Goal: Check status: Check status

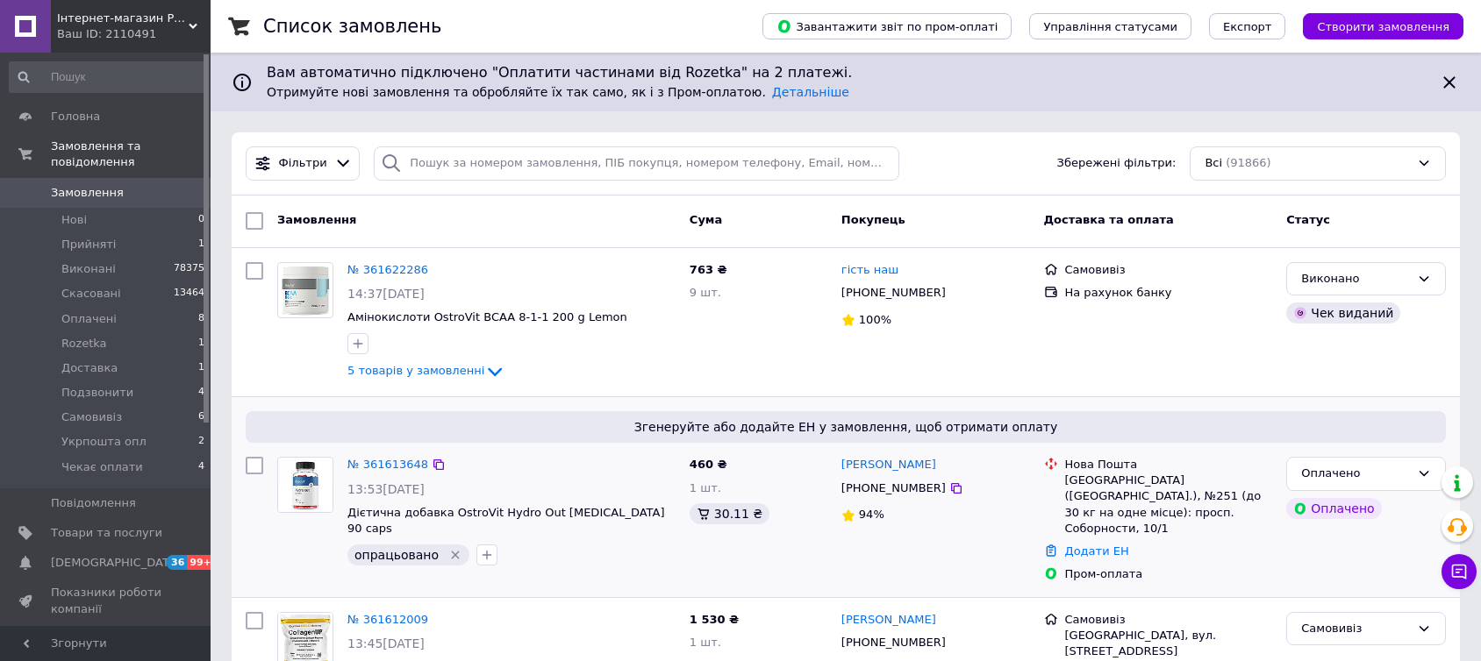
click at [1409, 521] on div "Оплачено Оплачено" at bounding box center [1366, 520] width 174 height 140
click at [91, 311] on span "Оплачені" at bounding box center [88, 319] width 55 height 16
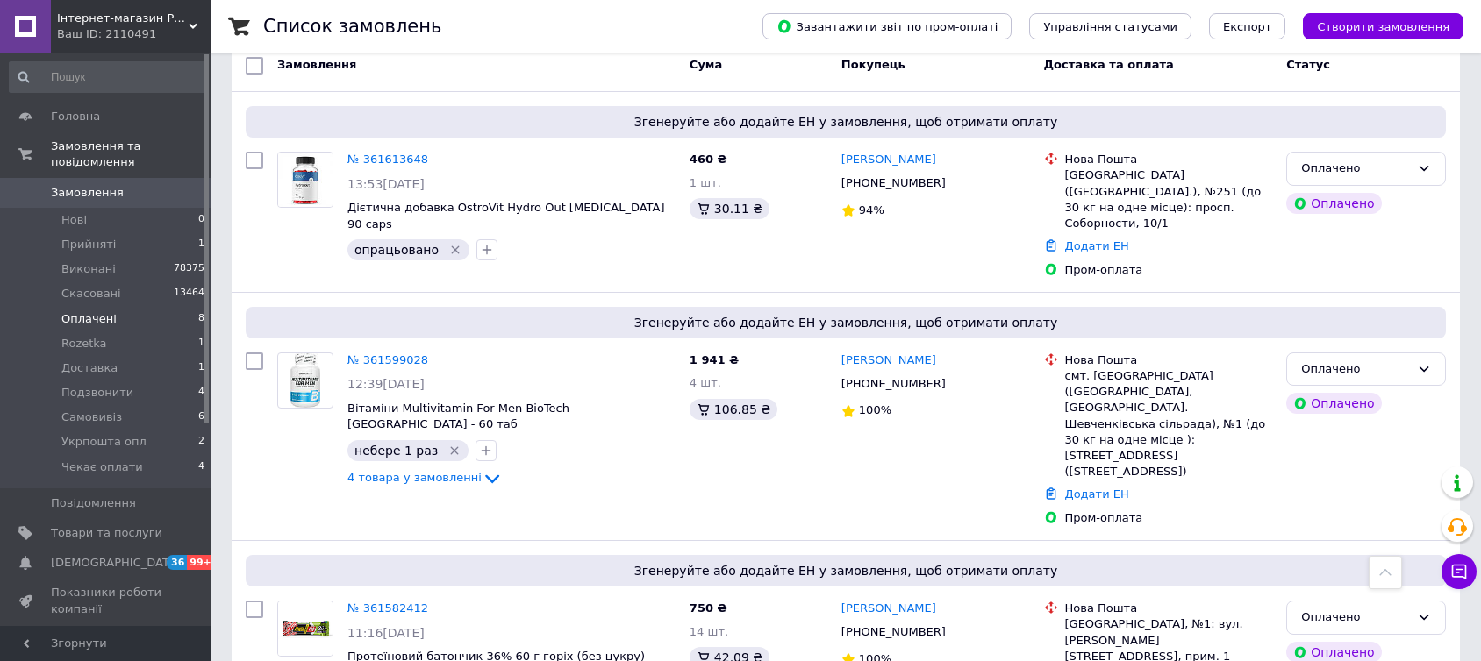
scroll to position [215, 0]
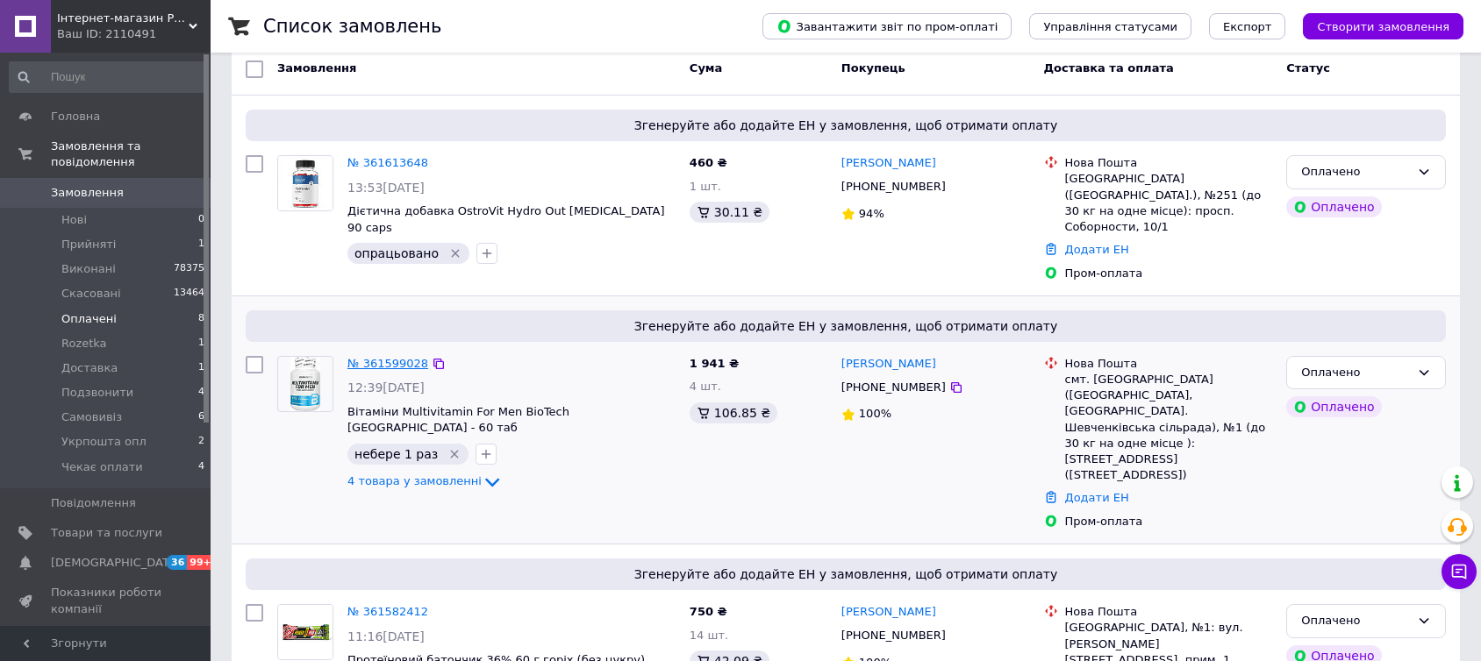
click at [386, 357] on link "№ 361599028" at bounding box center [387, 363] width 81 height 13
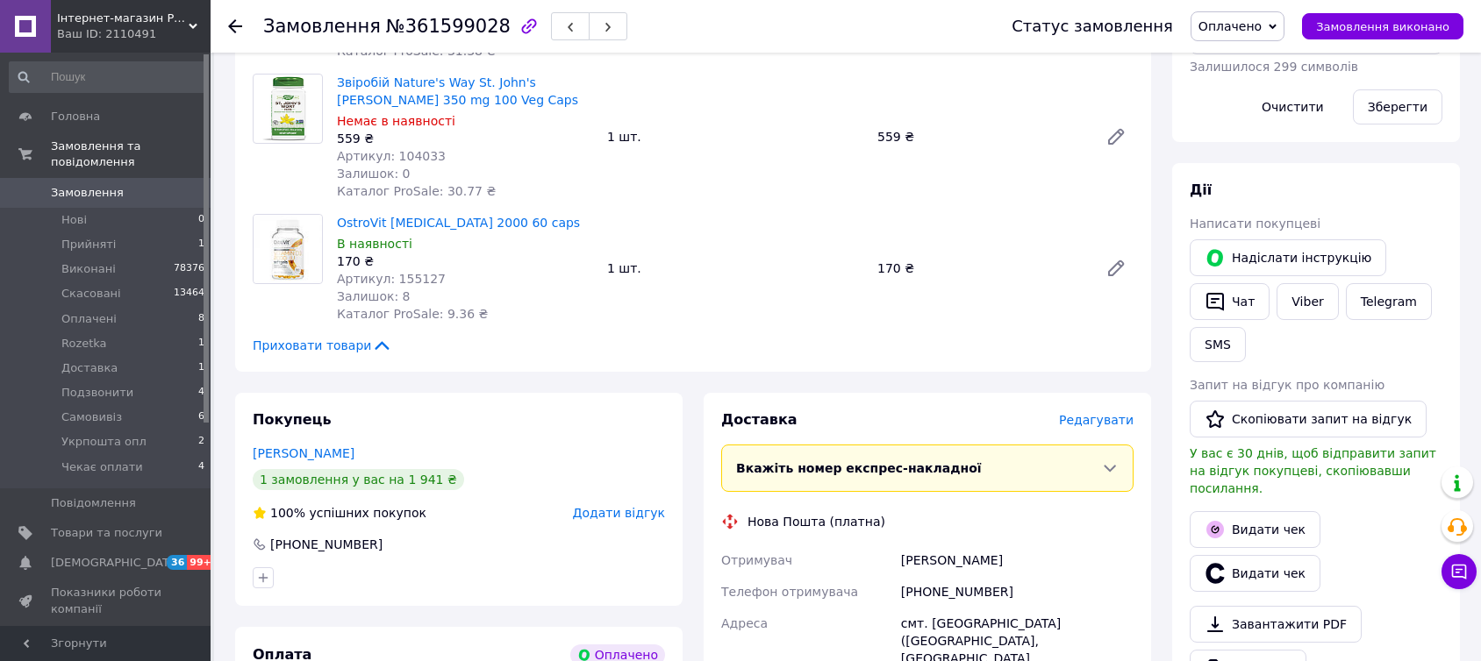
scroll to position [584, 0]
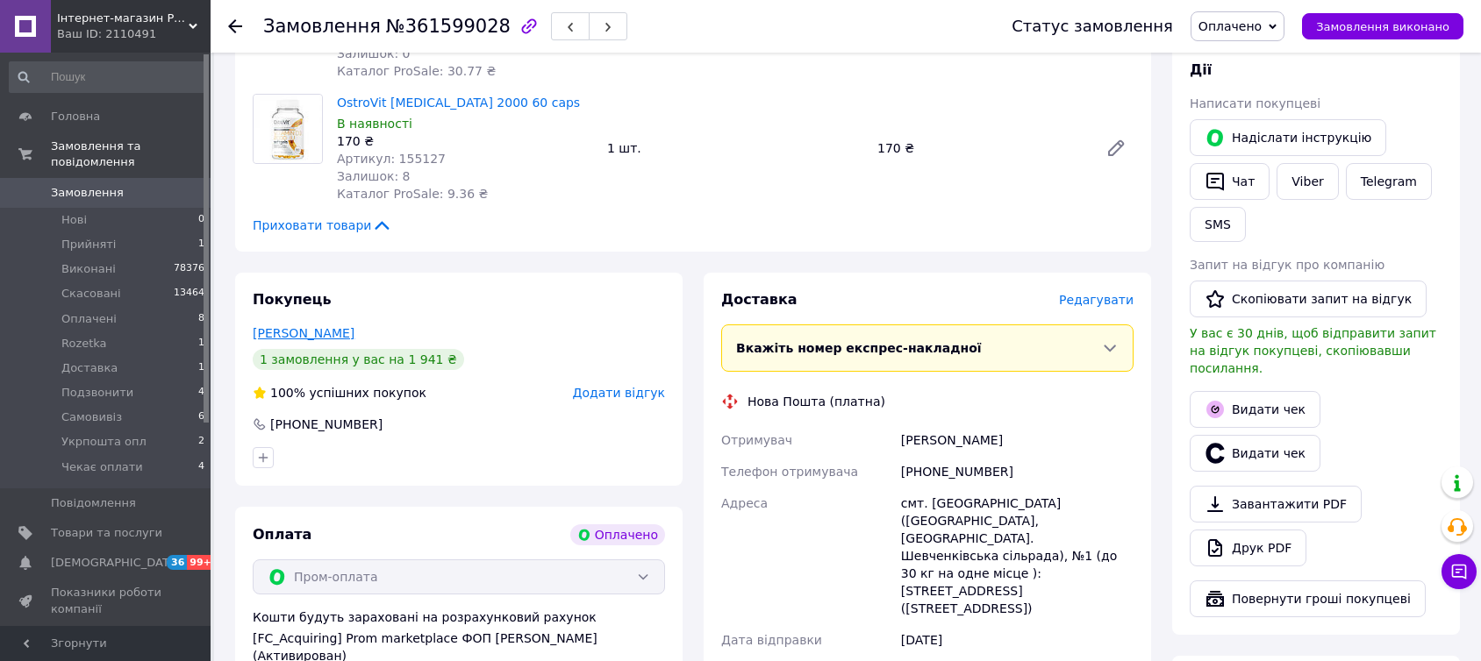
click at [309, 332] on link "[PERSON_NAME]" at bounding box center [304, 333] width 102 height 14
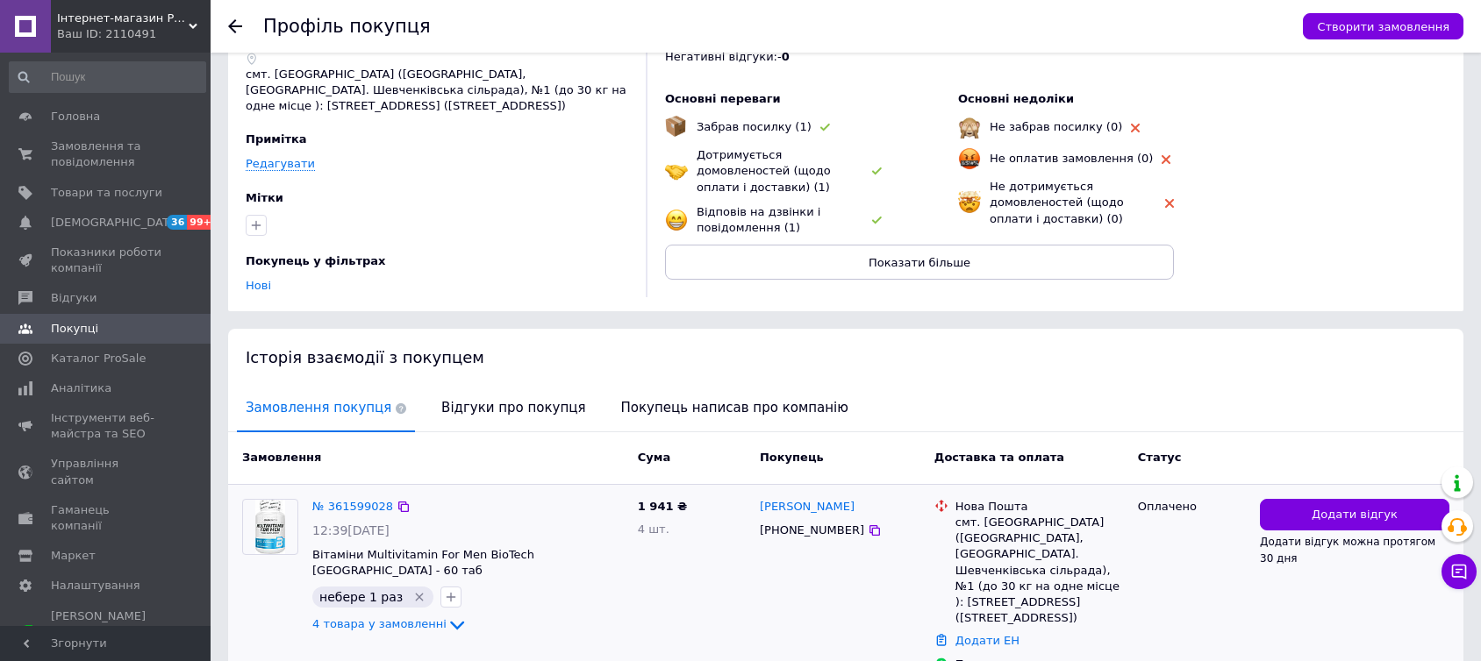
scroll to position [172, 0]
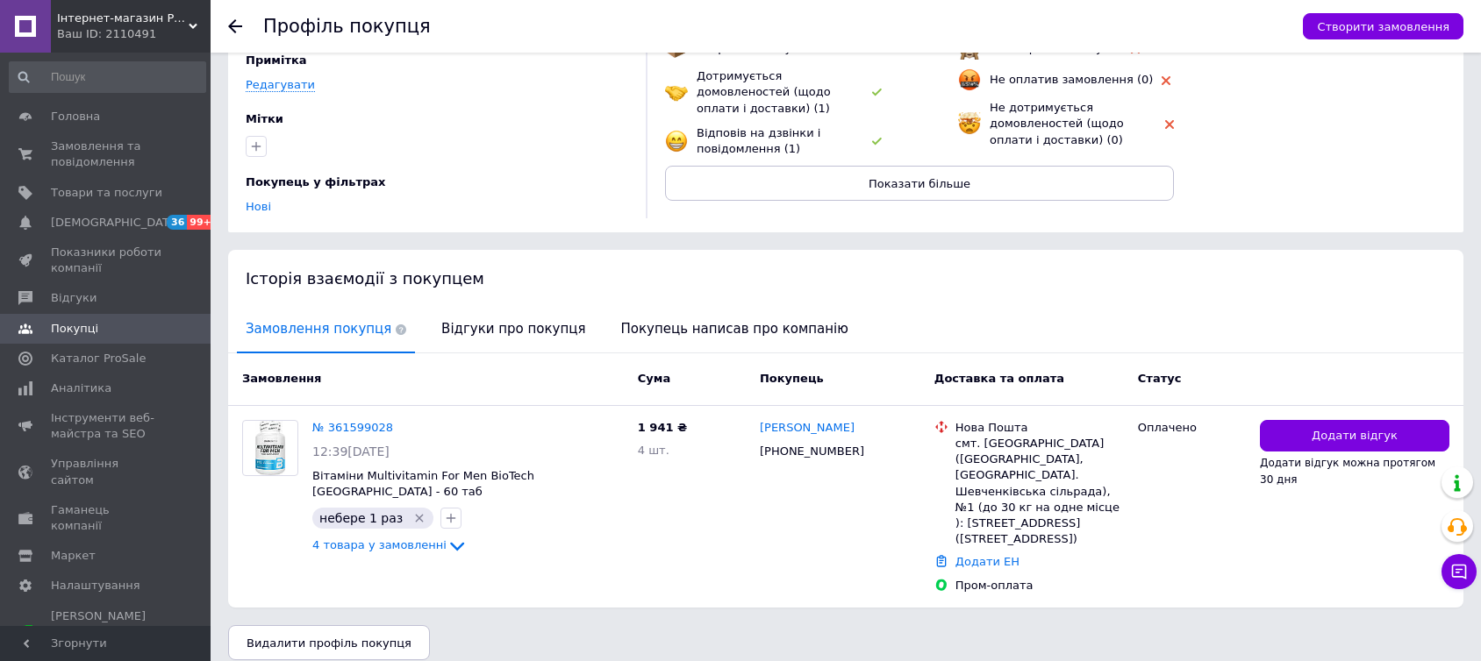
click at [232, 23] on use at bounding box center [235, 26] width 14 height 14
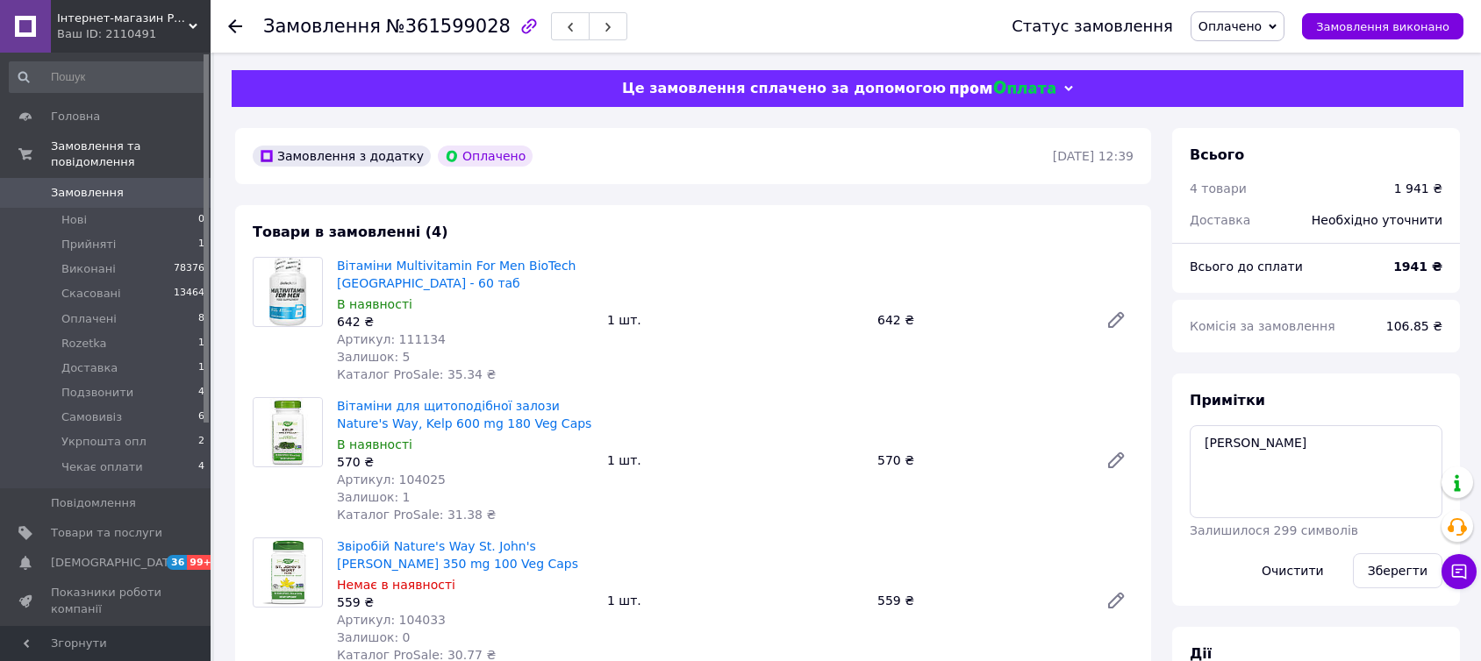
click at [232, 23] on use at bounding box center [235, 26] width 14 height 14
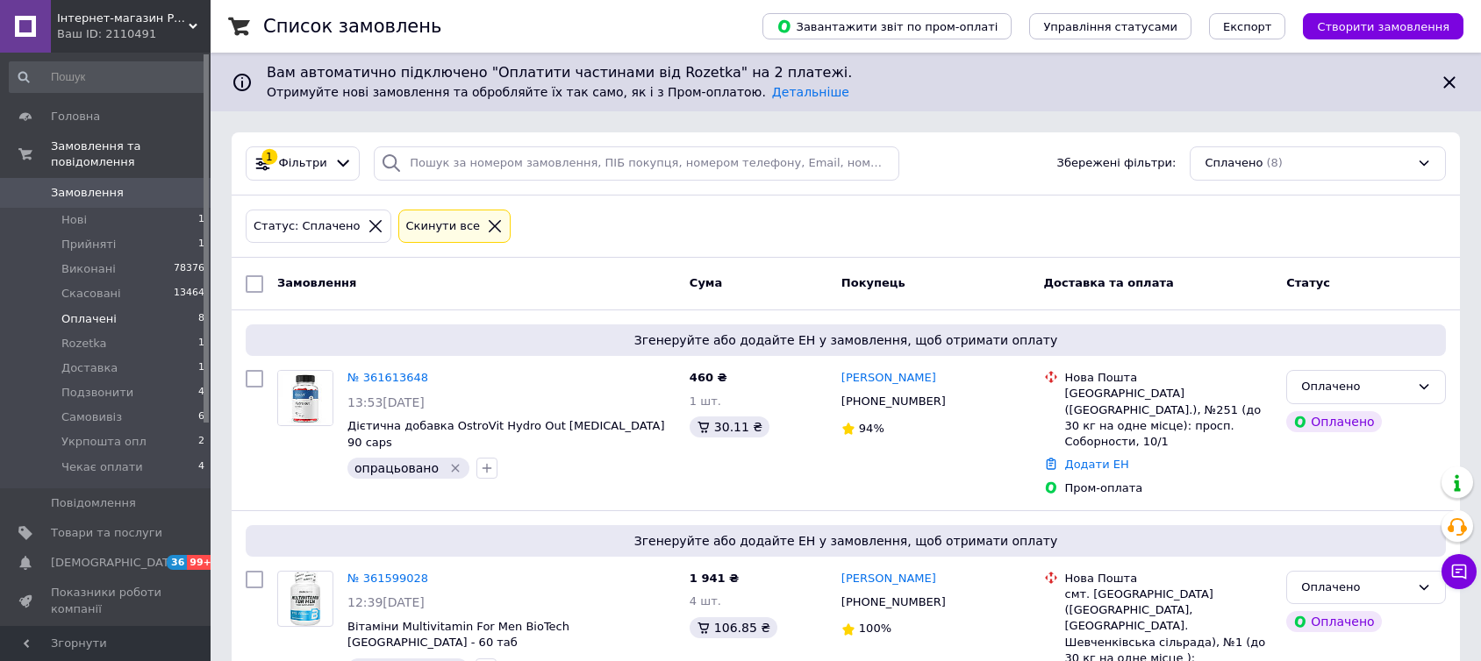
click at [89, 185] on span "Замовлення" at bounding box center [87, 193] width 73 height 16
